Goal: Find specific page/section: Find specific page/section

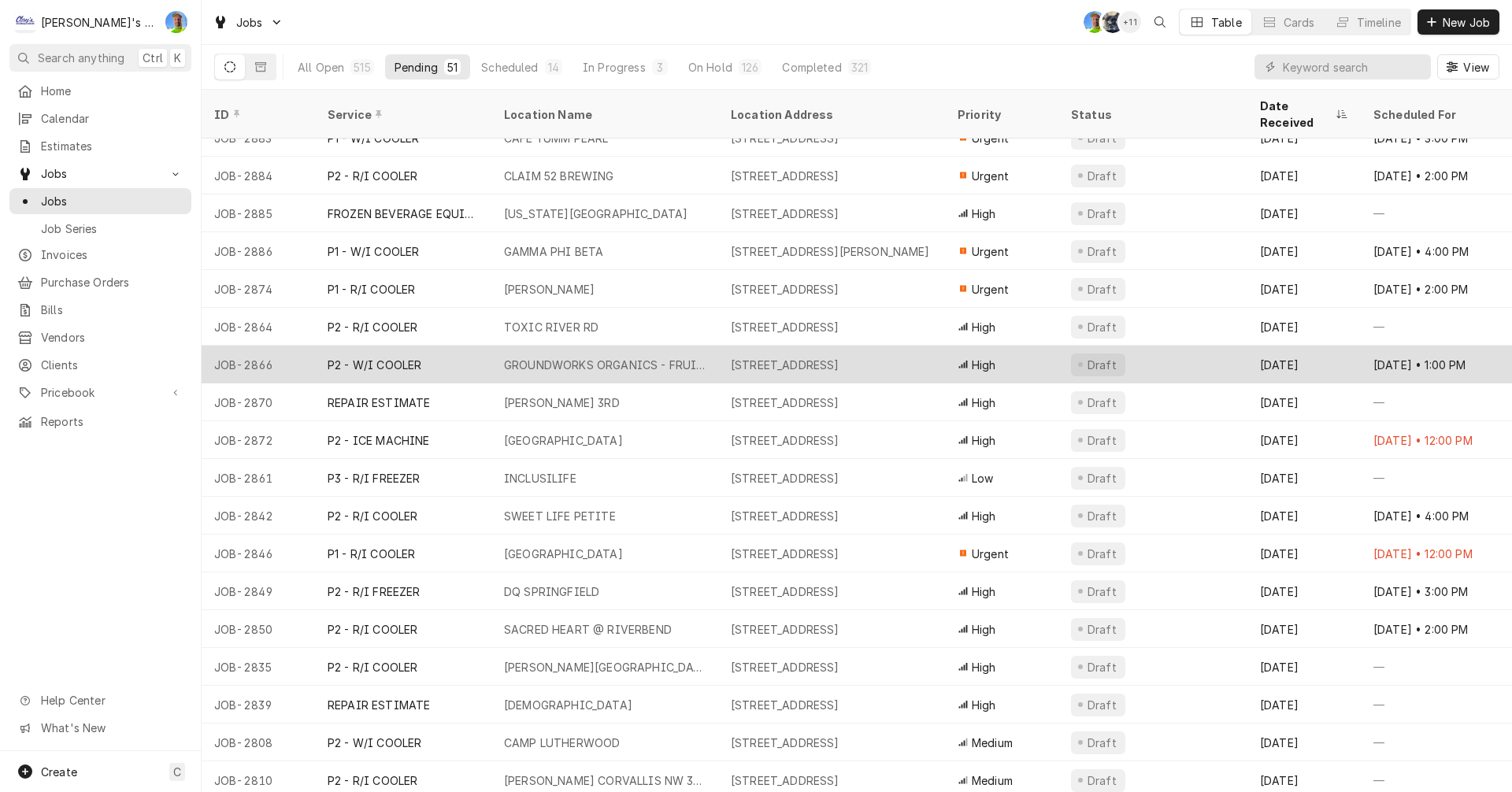
scroll to position [236, 0]
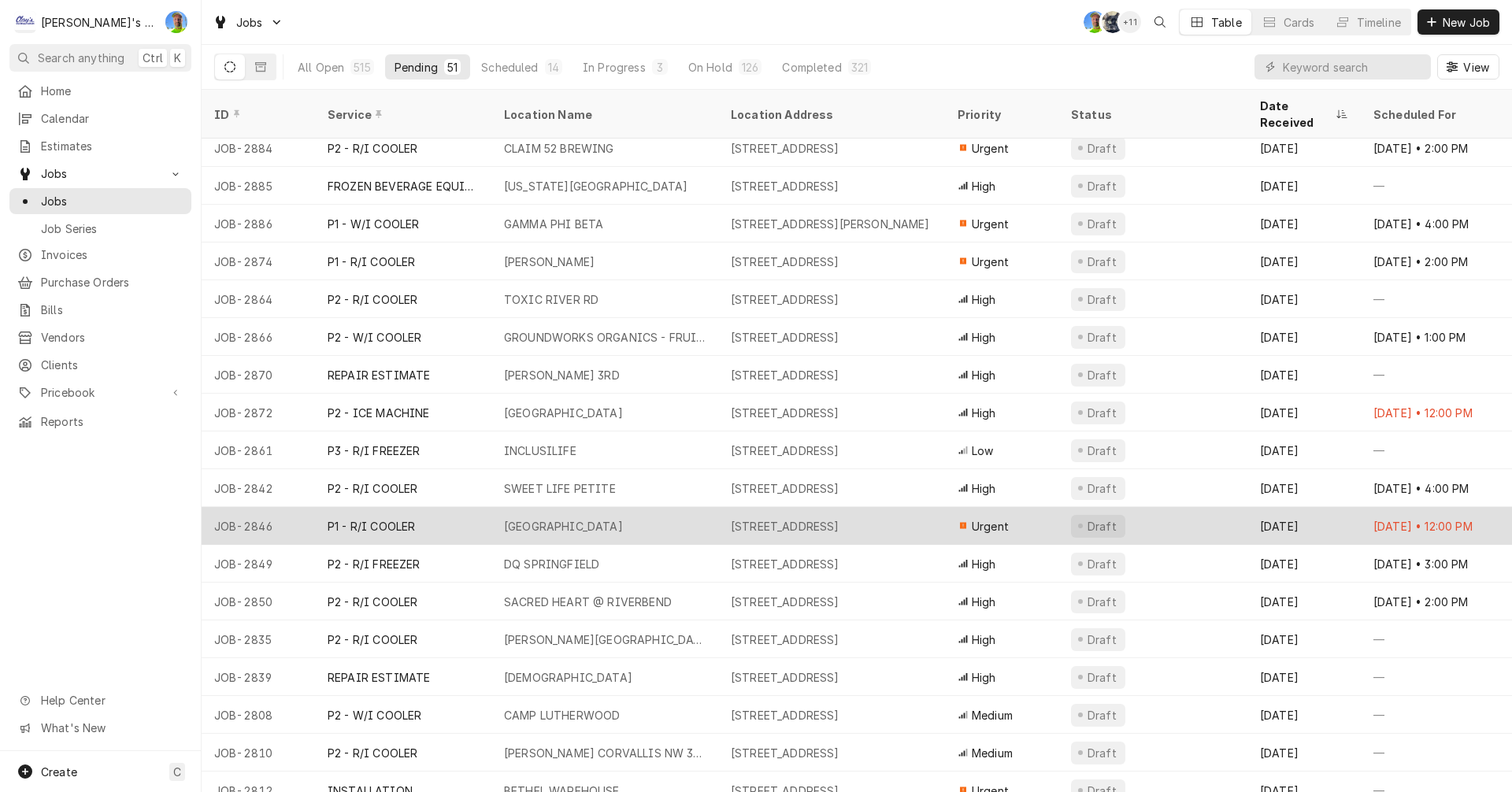
click at [463, 509] on div "P1 - R/I COOLER" at bounding box center [403, 526] width 176 height 38
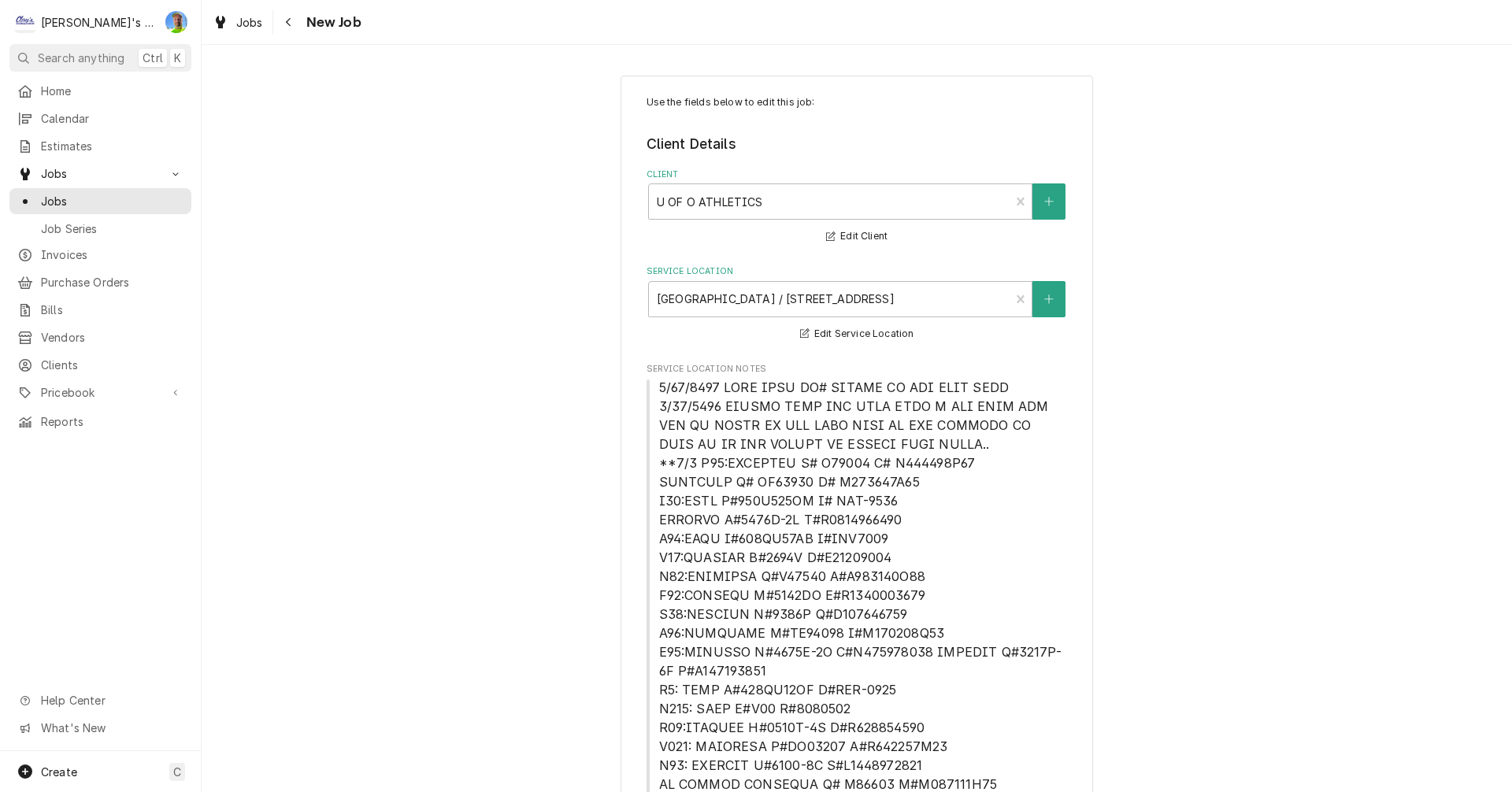
type textarea "x"
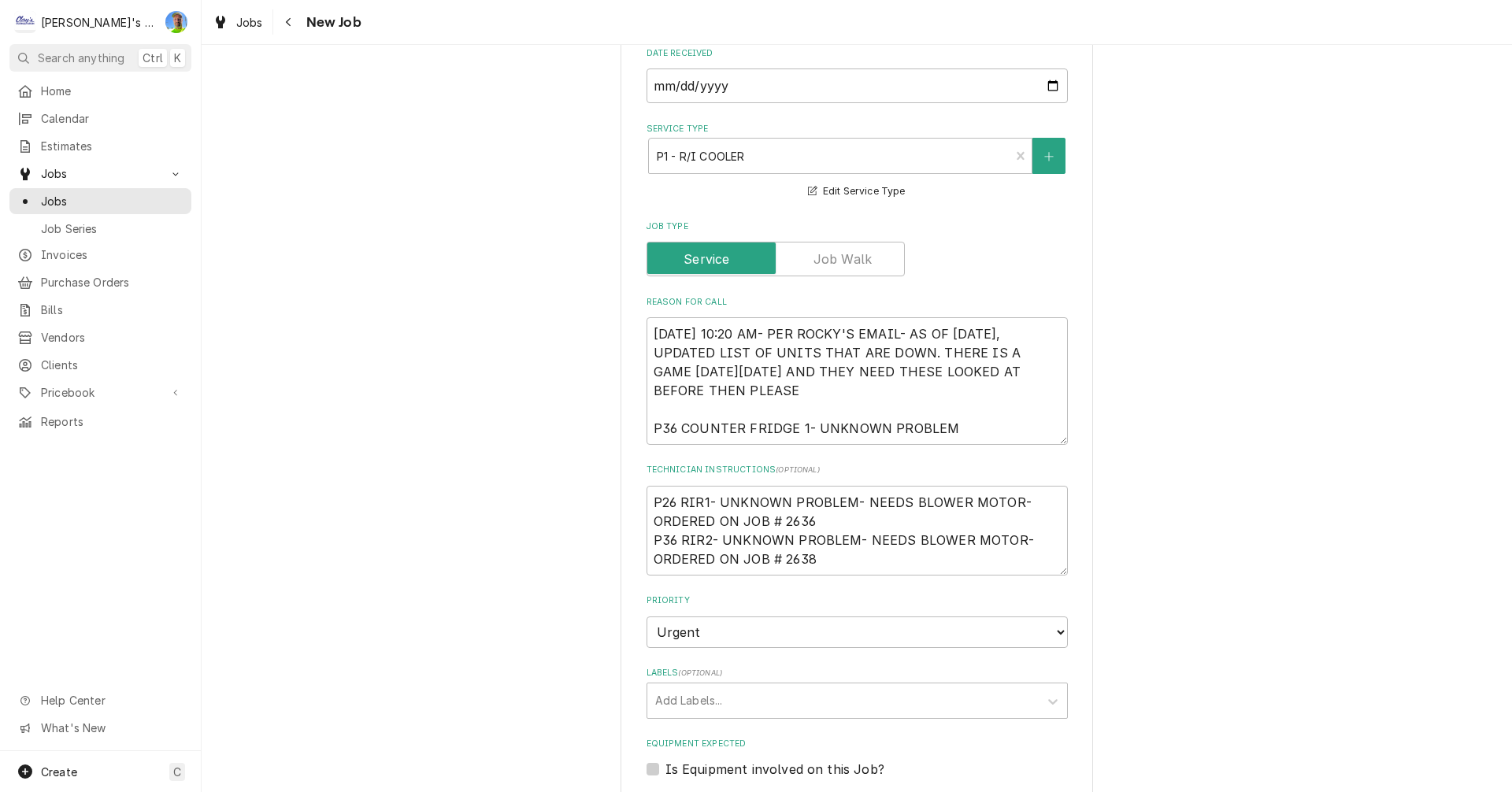
scroll to position [1023, 0]
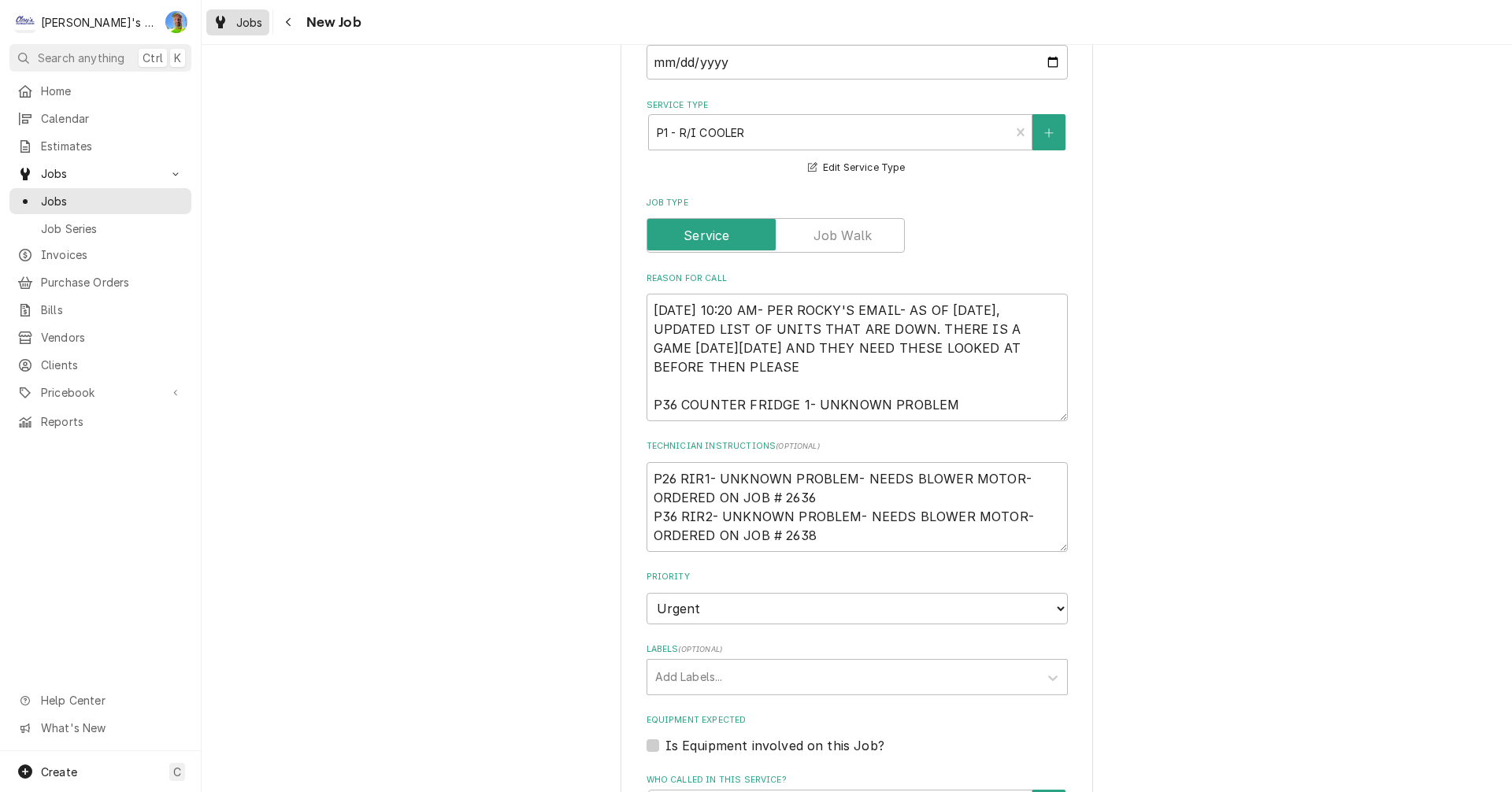
click at [247, 22] on span "Jobs" at bounding box center [249, 22] width 26 height 17
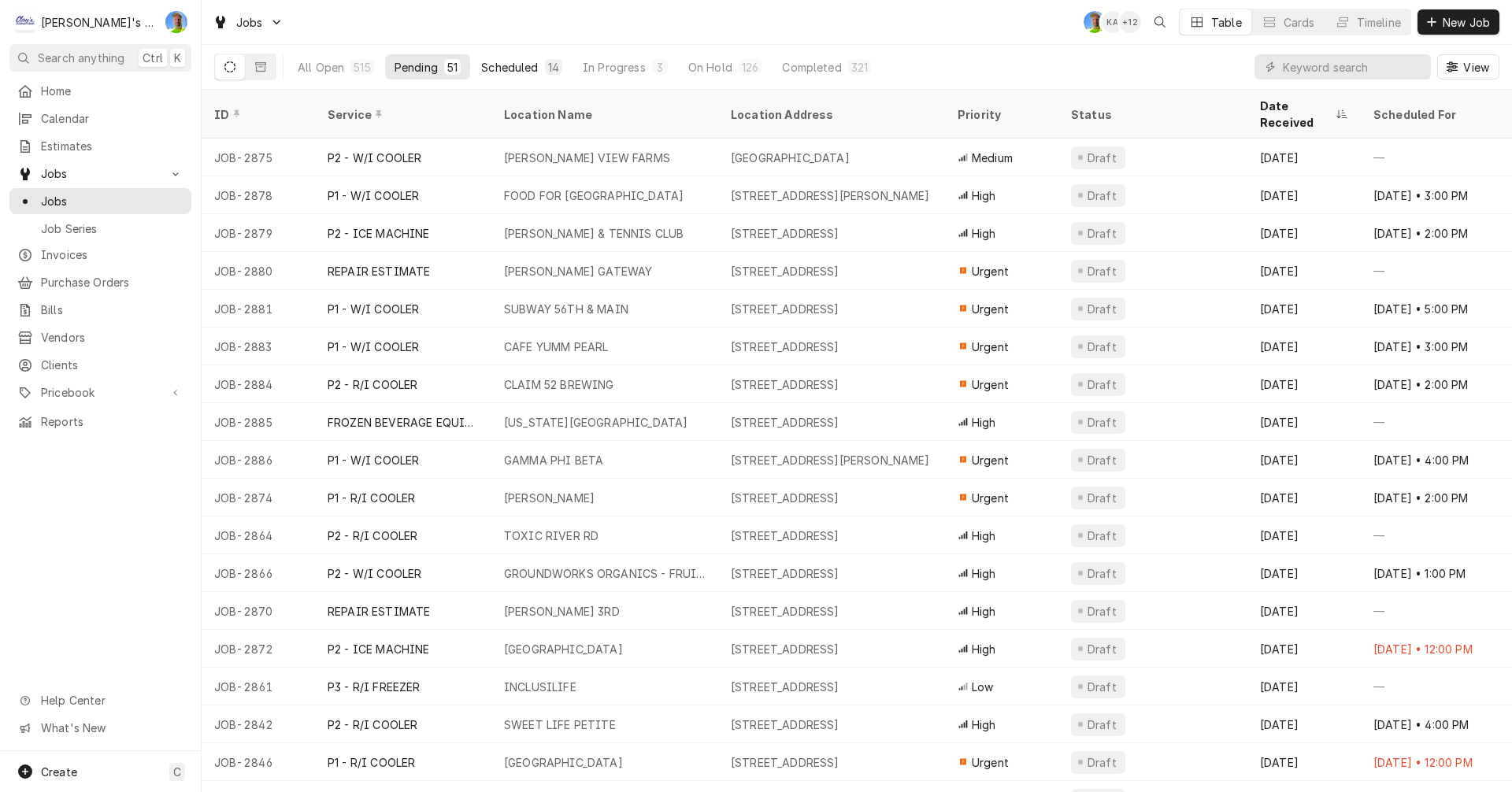
click at [505, 66] on div "Scheduled" at bounding box center [509, 67] width 57 height 17
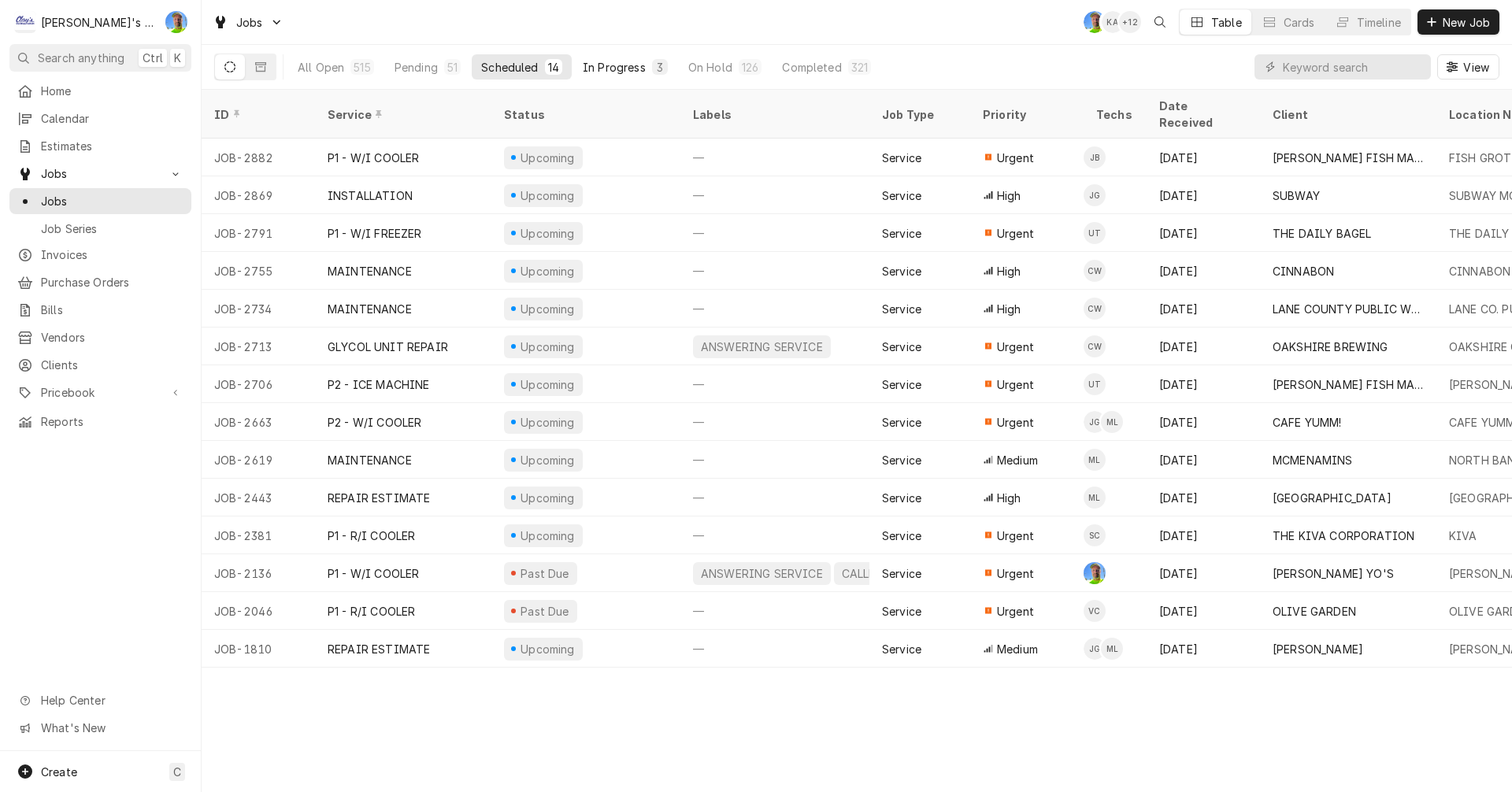
click at [616, 65] on div "In Progress" at bounding box center [614, 67] width 63 height 17
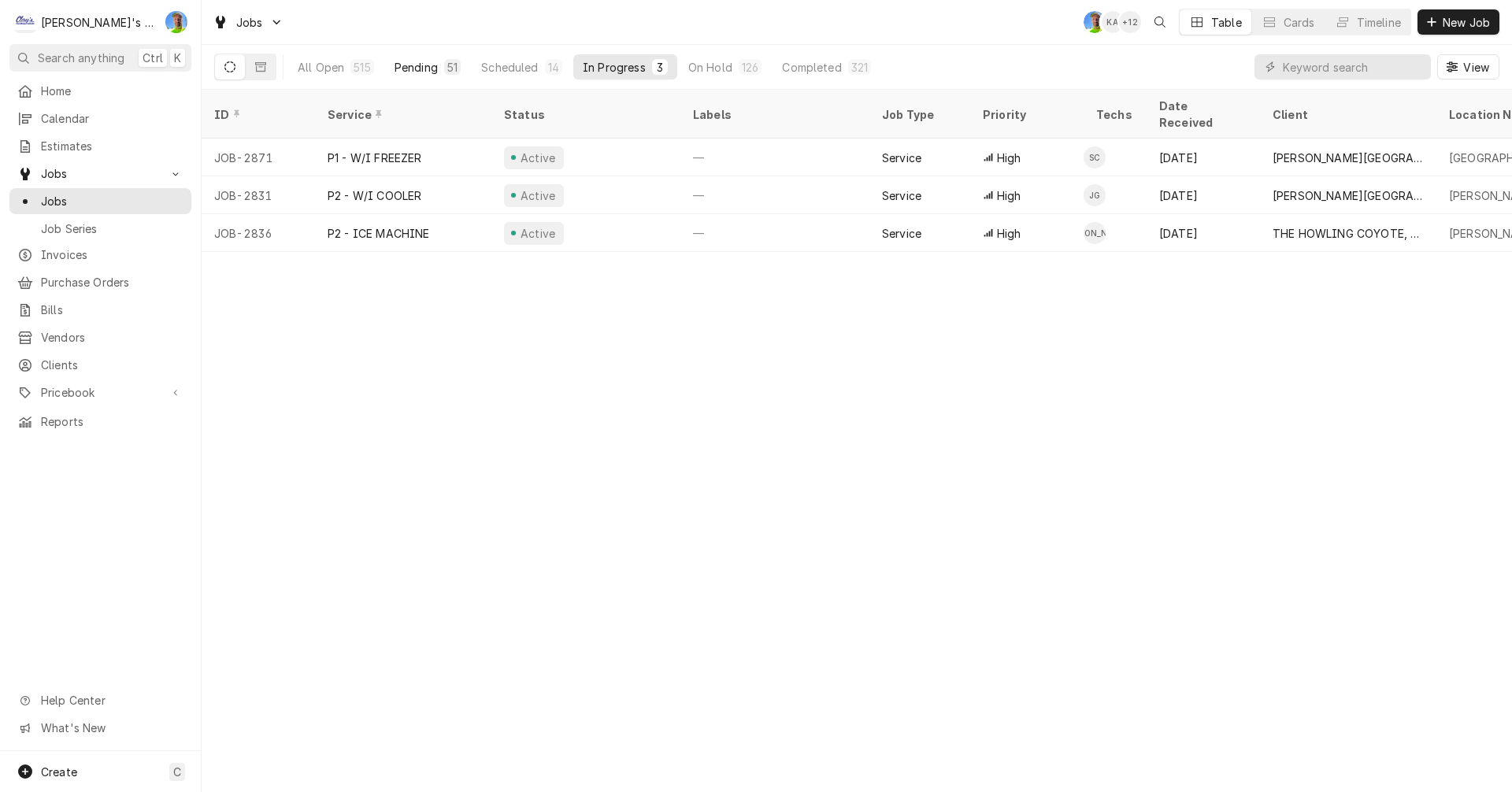
click at [419, 65] on div "Pending" at bounding box center [416, 67] width 43 height 17
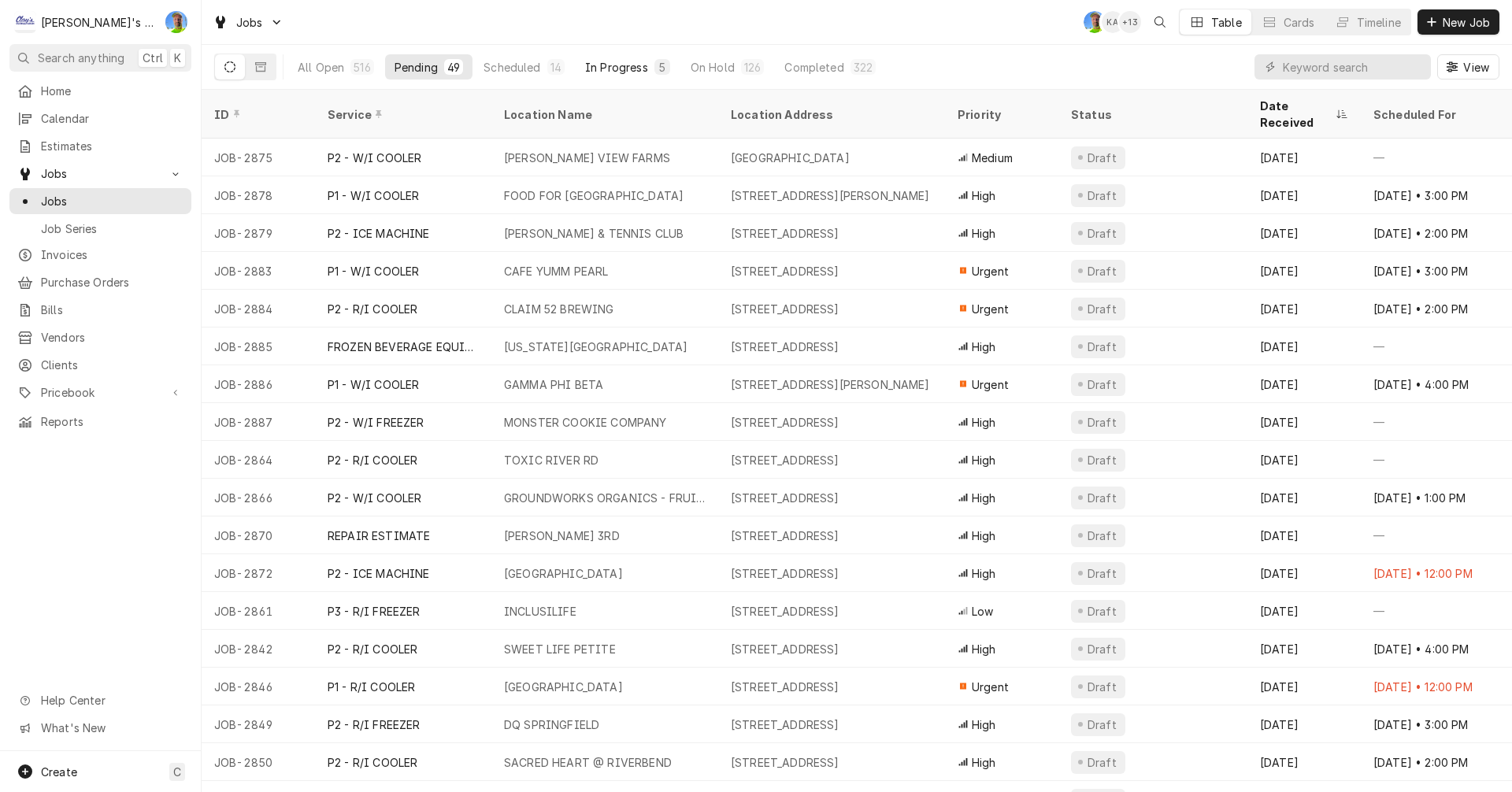
click at [600, 70] on div "In Progress" at bounding box center [616, 67] width 63 height 17
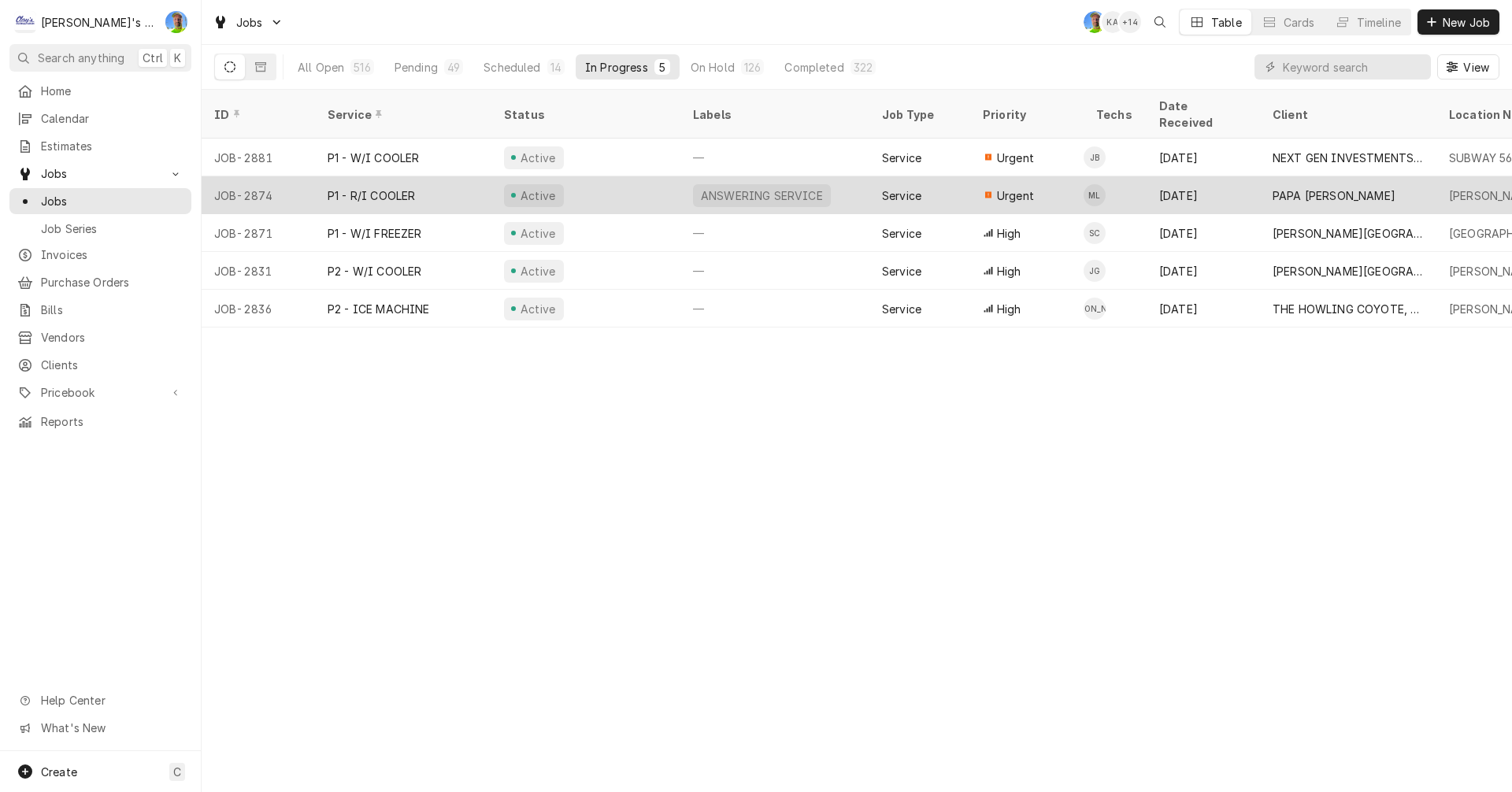
click at [1305, 187] on div "PAPA MURPHY'S" at bounding box center [1334, 195] width 122 height 17
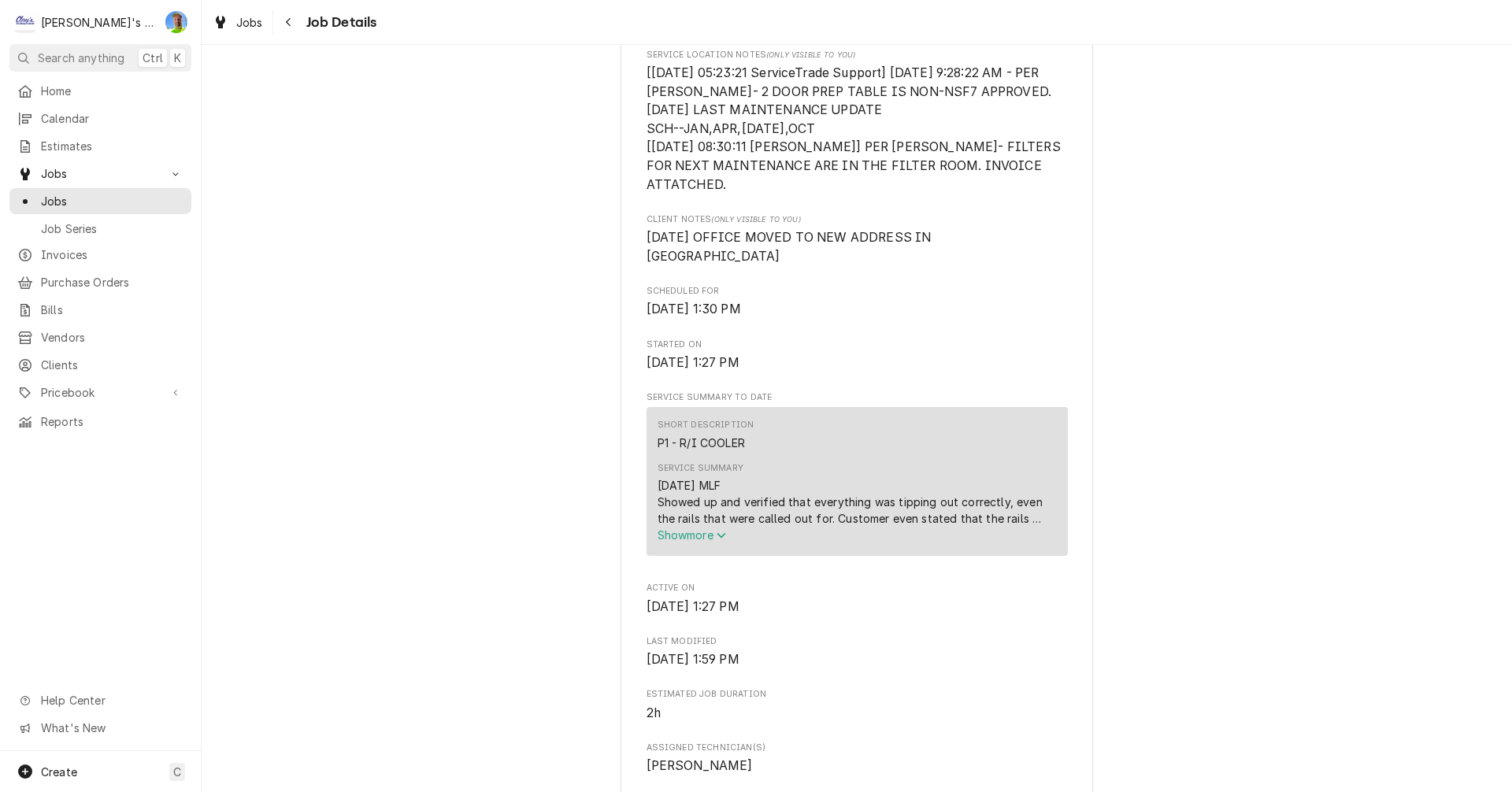
scroll to position [472, 0]
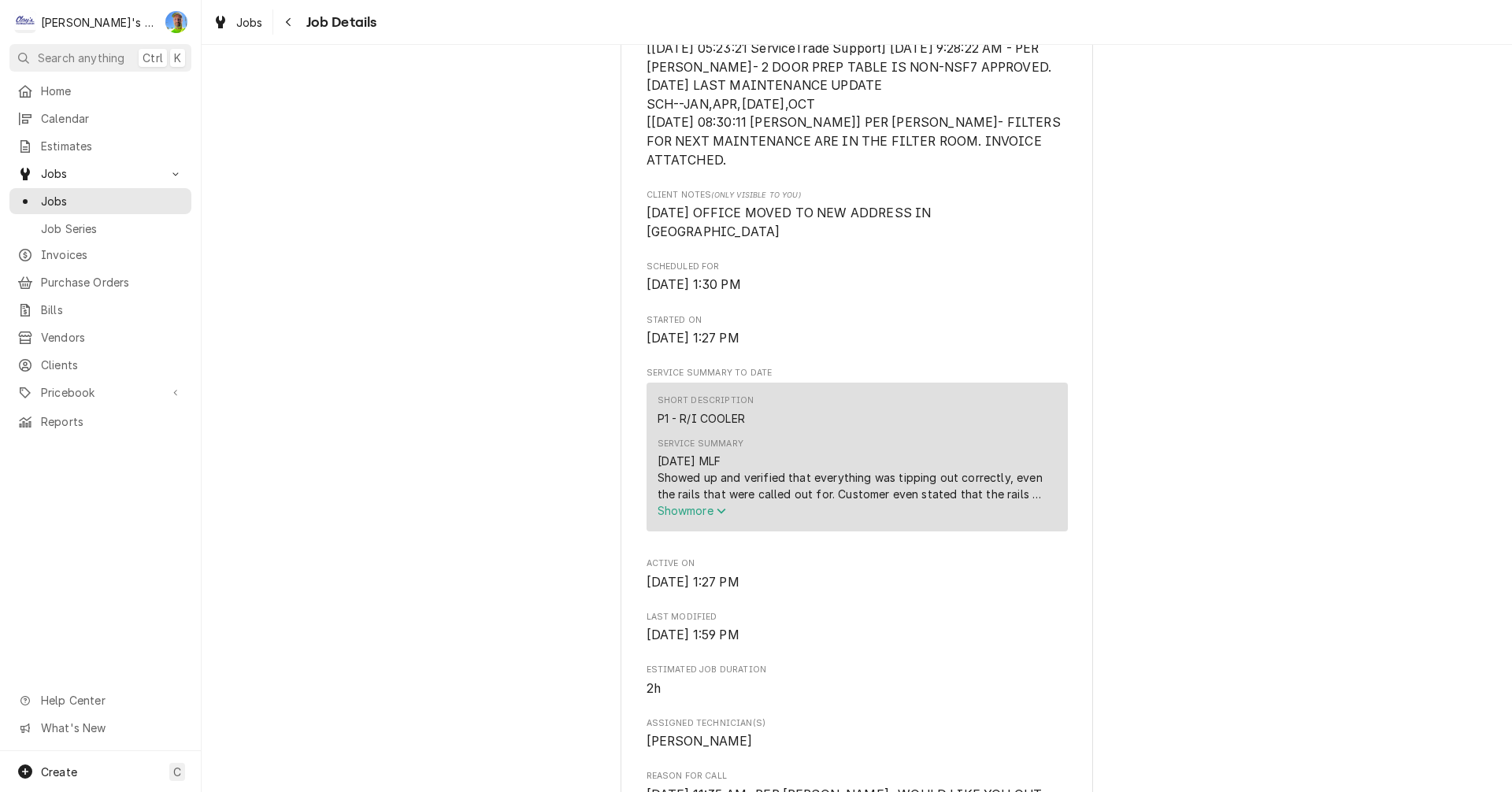
click at [700, 514] on span "Show more" at bounding box center [692, 510] width 70 height 14
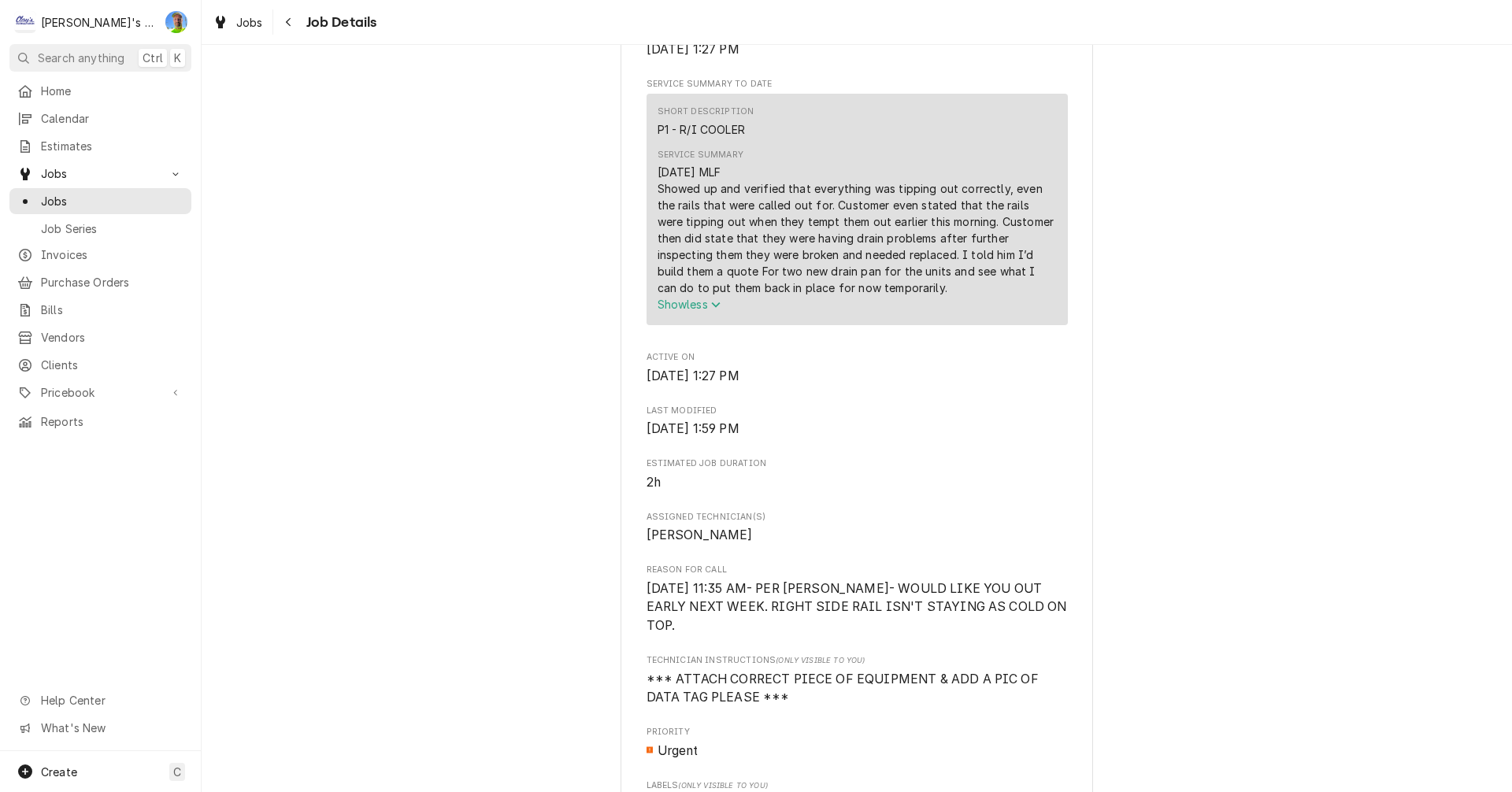
scroll to position [787, 0]
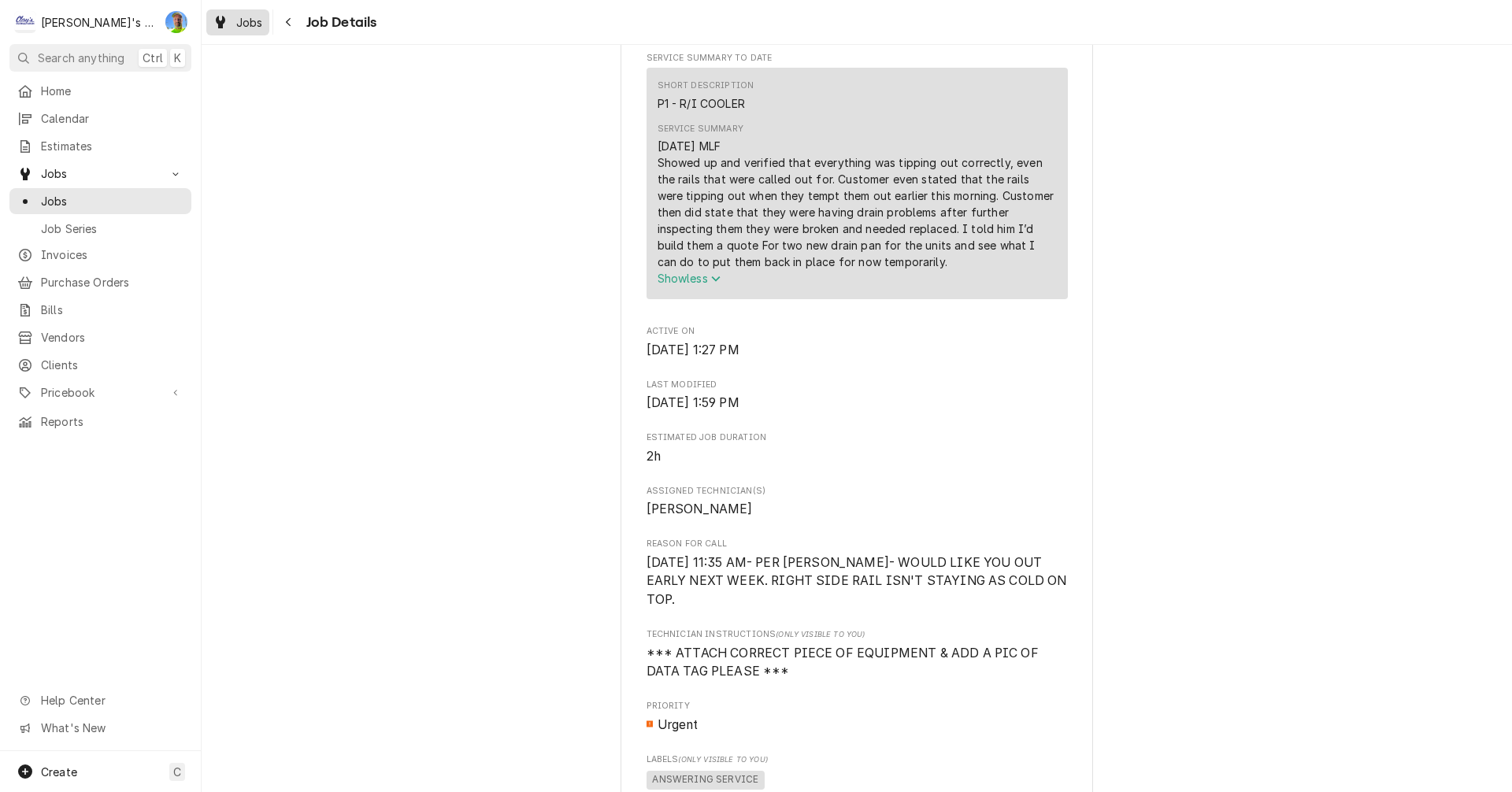
click at [241, 19] on span "Jobs" at bounding box center [249, 22] width 26 height 17
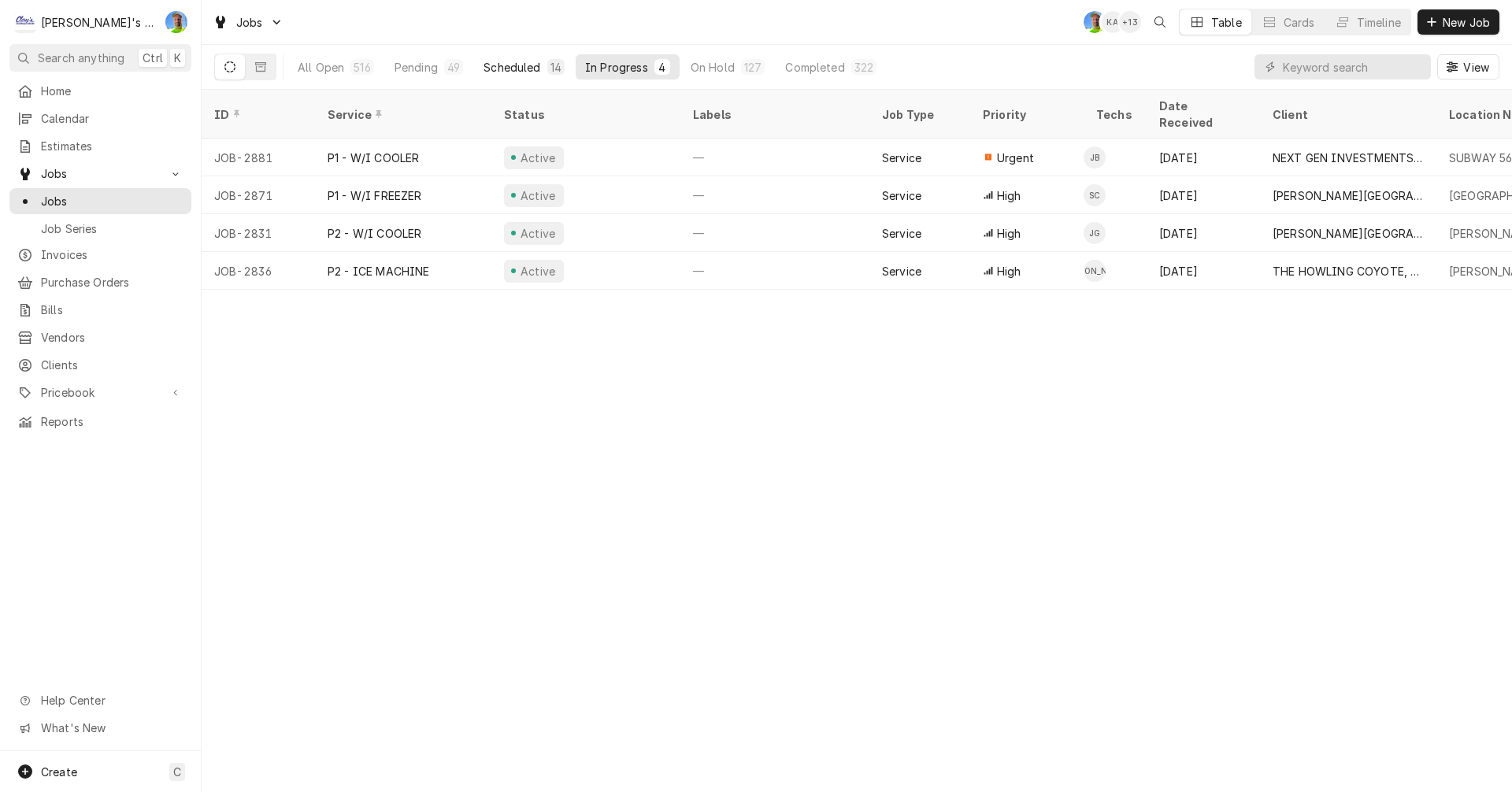
click at [494, 66] on div "Scheduled" at bounding box center [511, 67] width 57 height 17
